Goal: Task Accomplishment & Management: Manage account settings

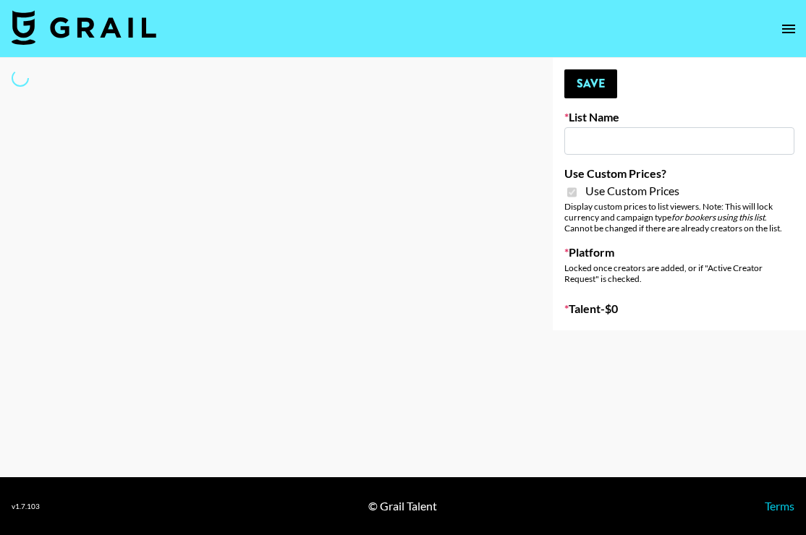
type input "Ladder ([DATE]) IG"
checkbox input "true"
select select "Song"
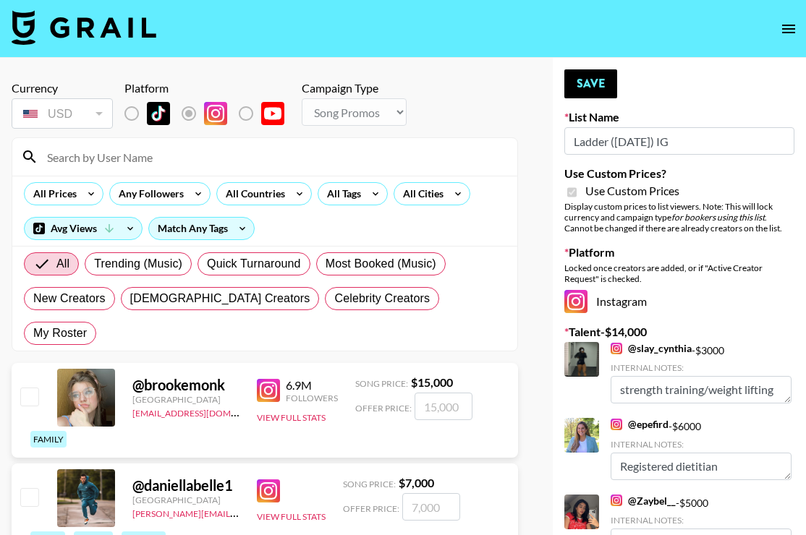
click at [163, 158] on input at bounding box center [273, 156] width 470 height 23
type input "Keysi"
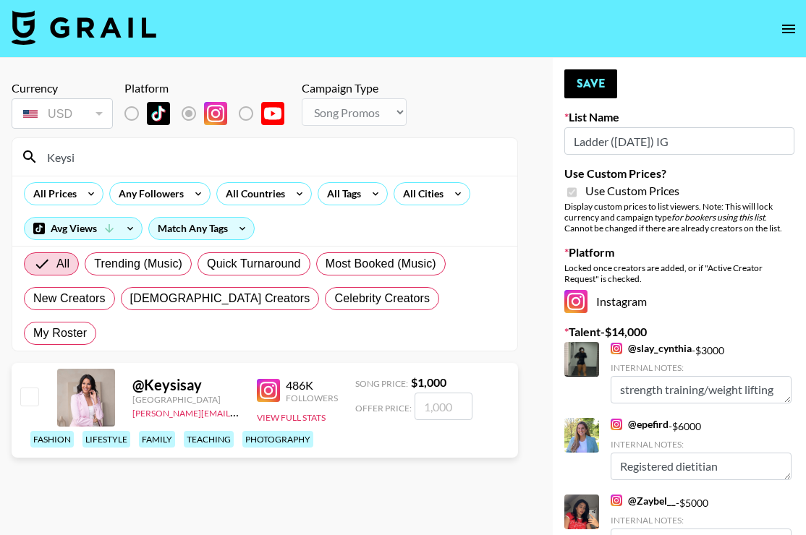
click at [33, 388] on input "checkbox" at bounding box center [28, 396] width 17 height 17
checkbox input "true"
click at [441, 393] on input "1000" at bounding box center [443, 406] width 58 height 27
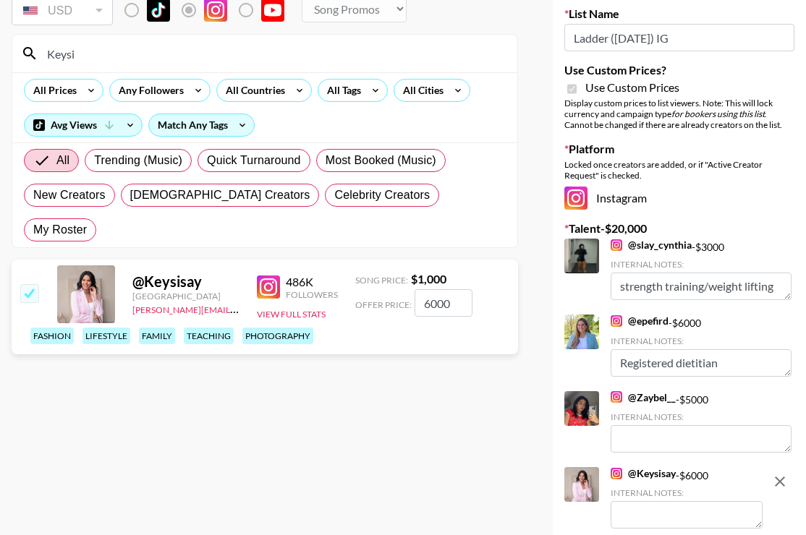
scroll to position [105, 0]
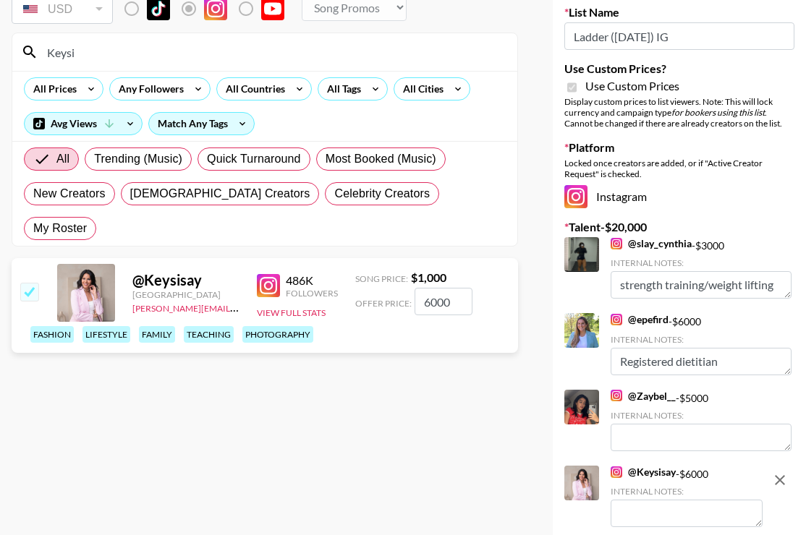
type input "6000"
click at [587, 404] on div at bounding box center [581, 407] width 35 height 35
click at [645, 398] on link "@ Zaybel__" at bounding box center [643, 396] width 65 height 13
click at [645, 318] on link "@ epefird" at bounding box center [640, 319] width 58 height 13
click at [652, 246] on link "@ slay_cynthia" at bounding box center [651, 243] width 81 height 13
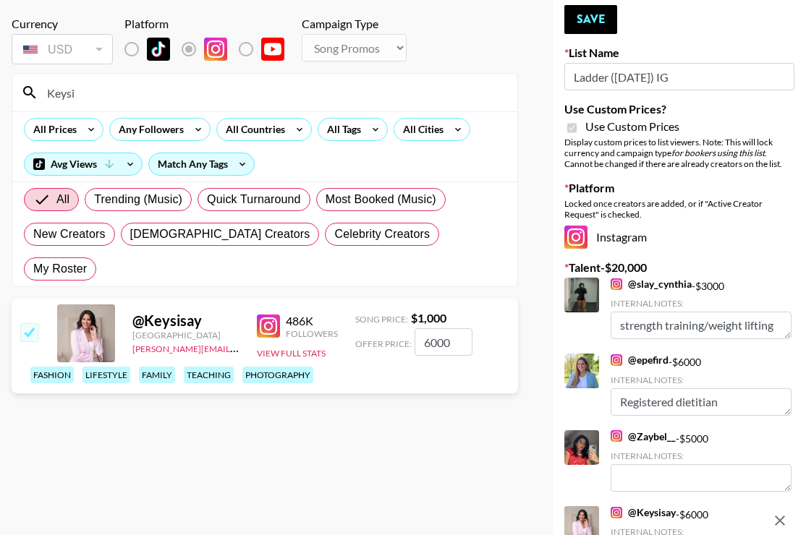
scroll to position [0, 0]
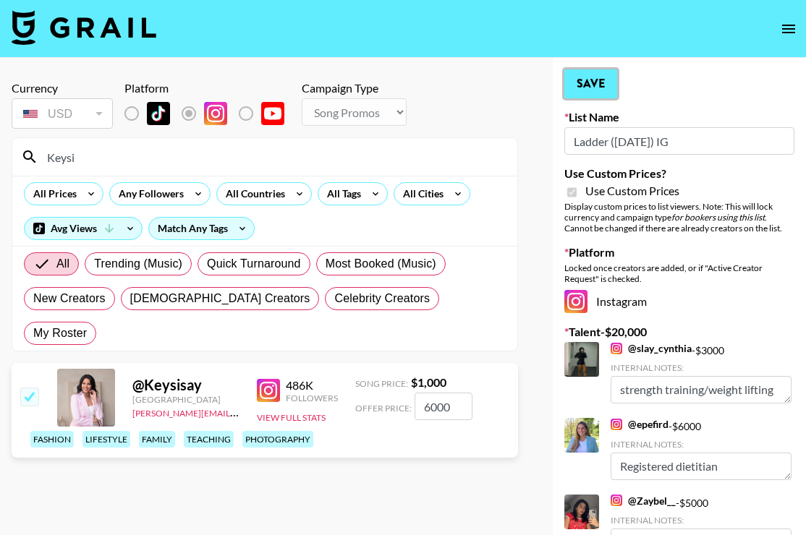
click at [595, 77] on button "Save" at bounding box center [590, 83] width 53 height 29
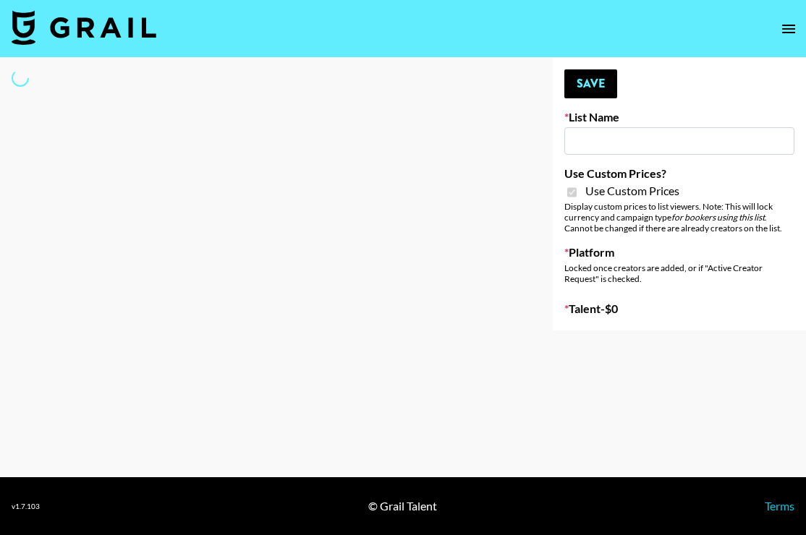
type input "Ladder ([DATE])"
checkbox input "true"
select select "Brand"
type input "Ladder (23rd Sept)"
checkbox input "true"
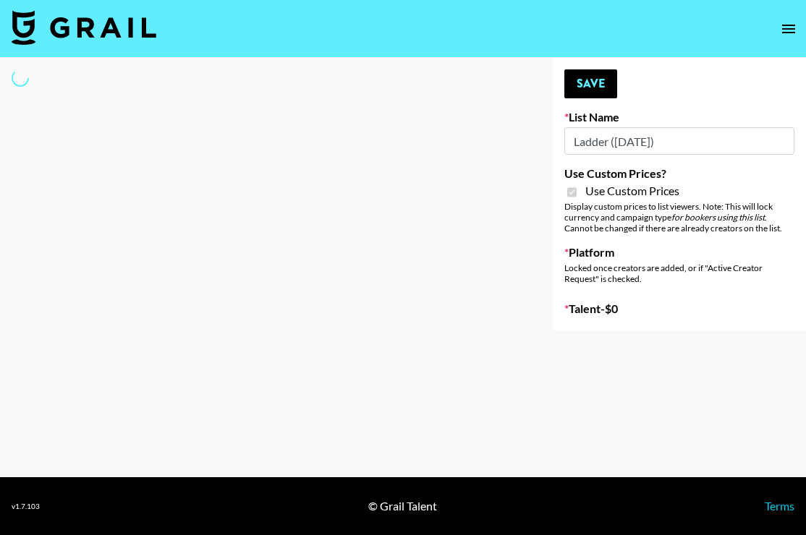
select select "Brand"
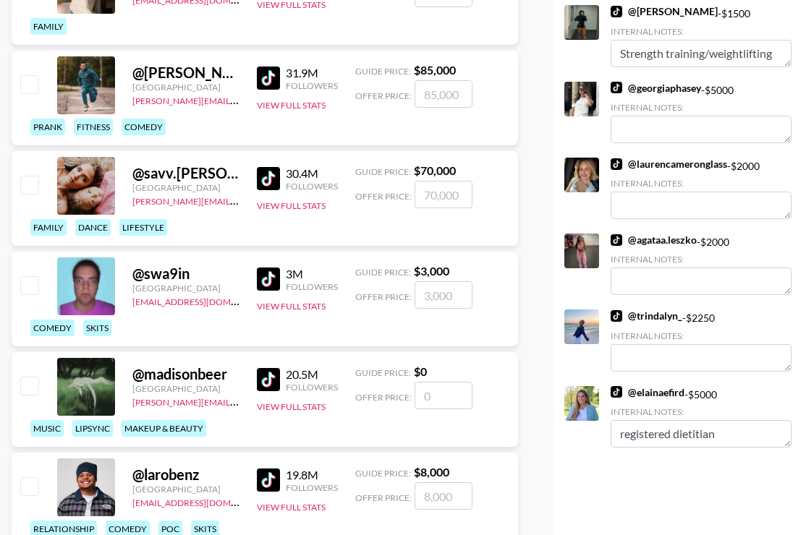
scroll to position [412, 0]
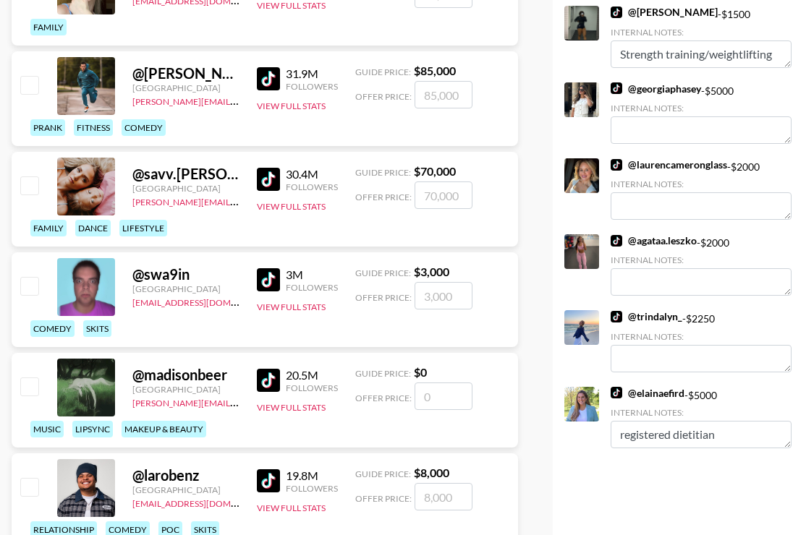
click at [652, 391] on link "@ elainaefird" at bounding box center [648, 393] width 74 height 13
click at [651, 315] on link "@ trindalyn_" at bounding box center [647, 316] width 72 height 13
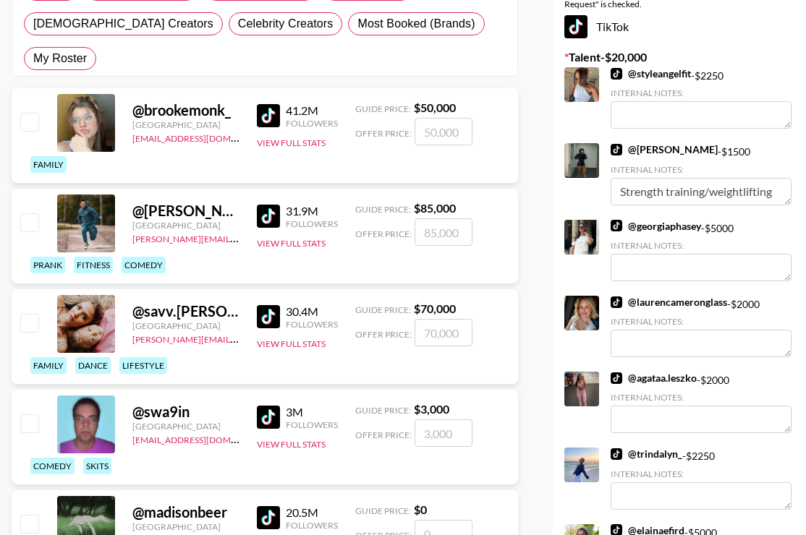
scroll to position [268, 0]
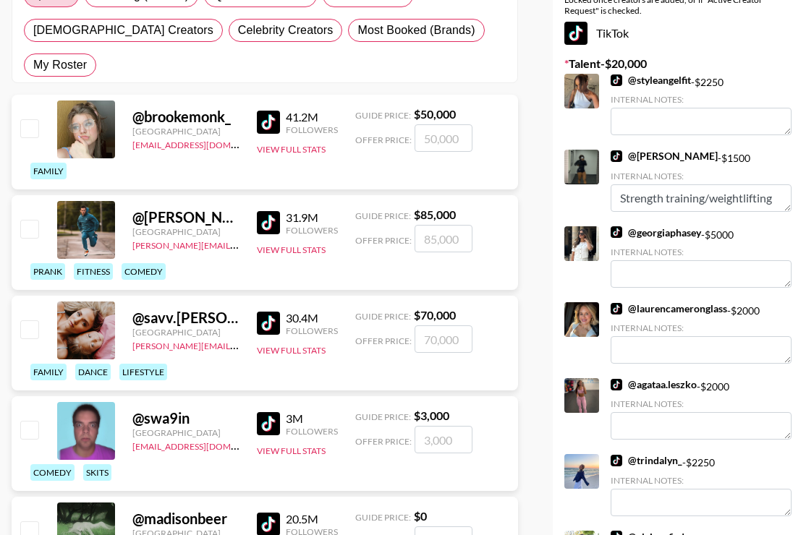
click at [657, 155] on link "@ cynthia_lifts" at bounding box center [664, 156] width 107 height 13
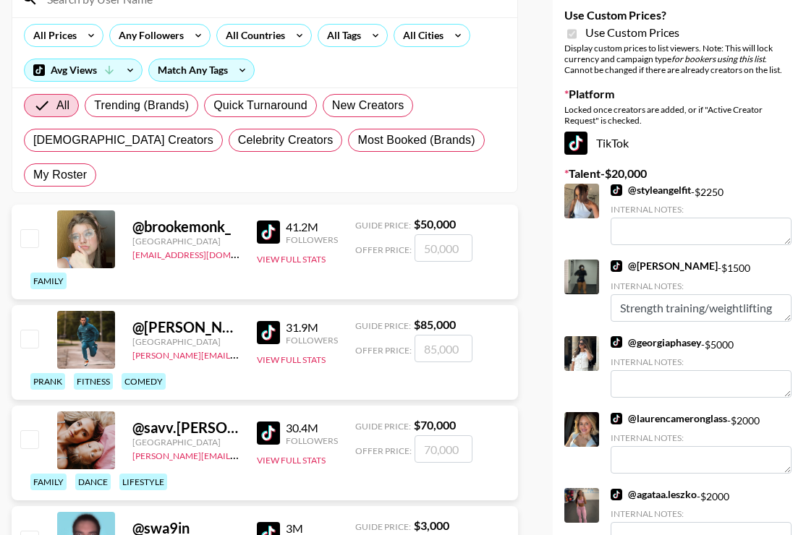
scroll to position [148, 0]
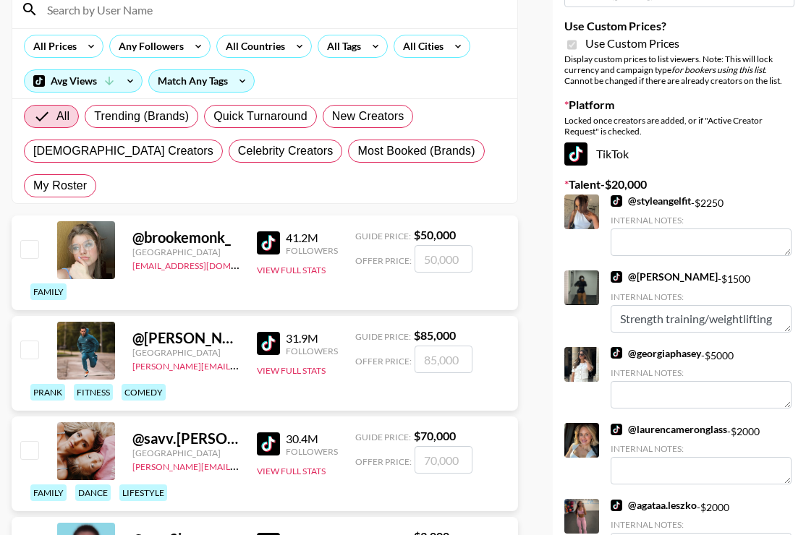
click at [663, 197] on link "@ styleangelfit" at bounding box center [651, 201] width 80 height 13
